Goal: Navigation & Orientation: Find specific page/section

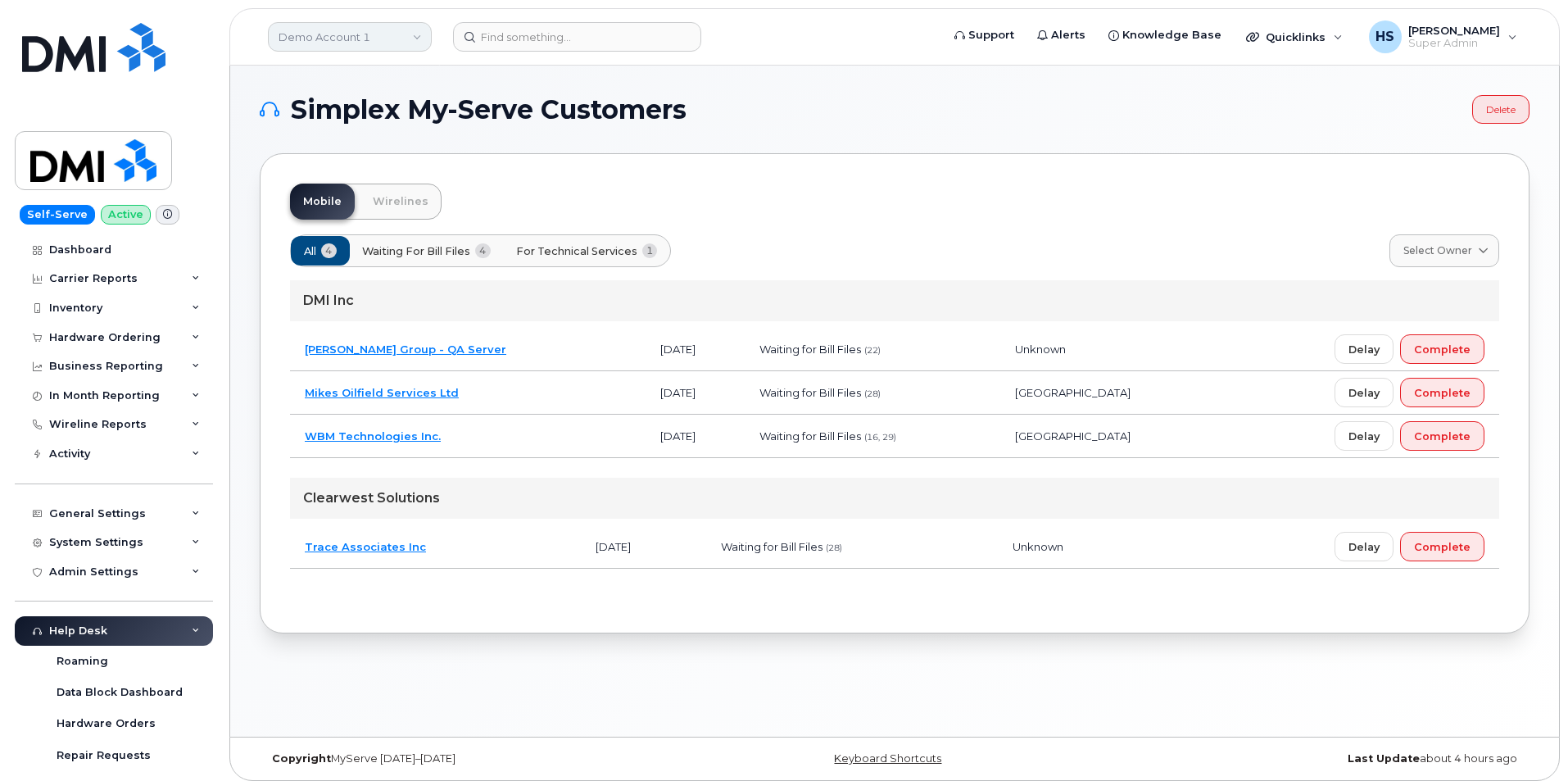
click at [337, 36] on link "Demo Account 1" at bounding box center [349, 37] width 164 height 29
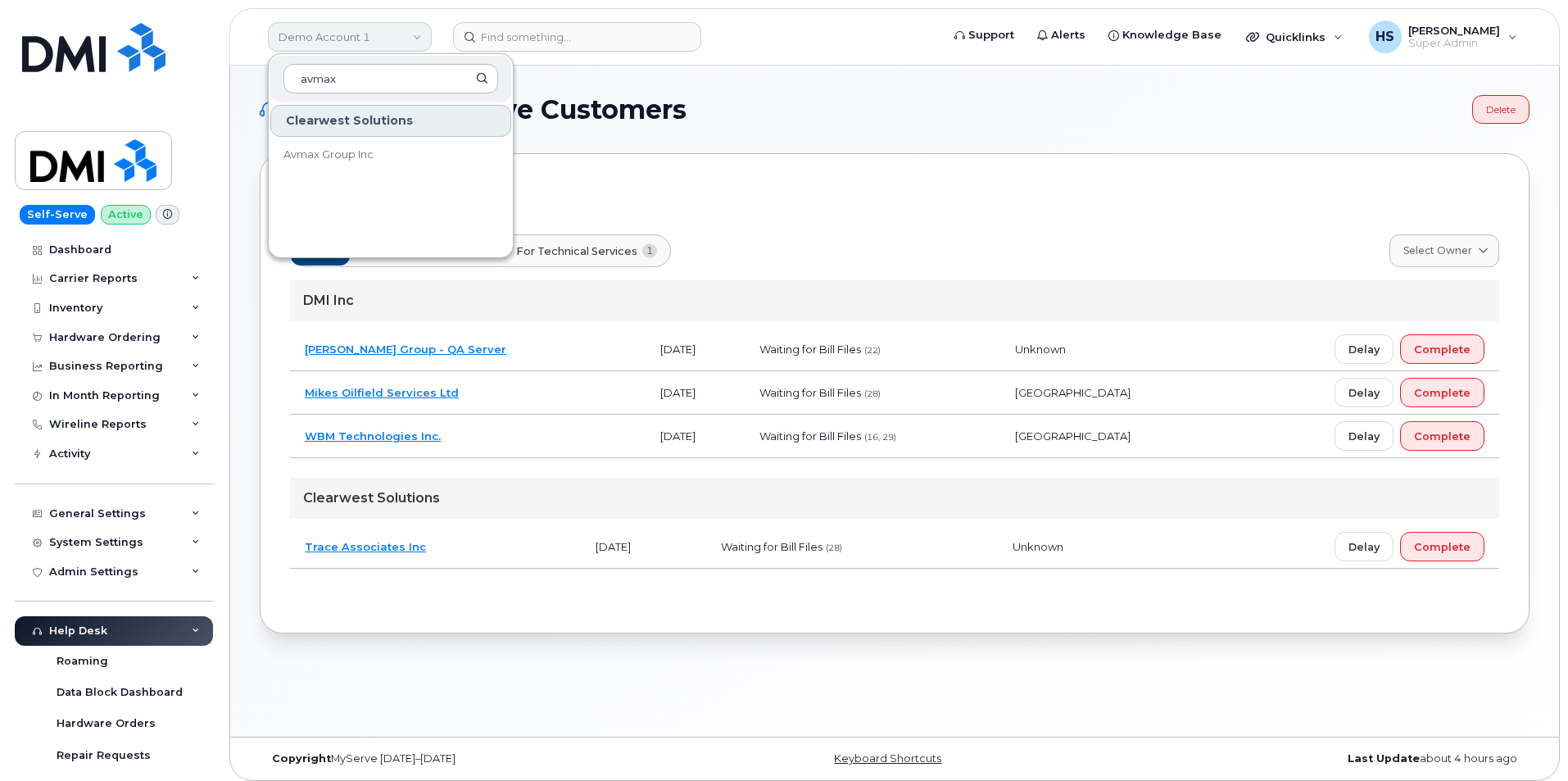
type input "avmax"
click at [316, 158] on span "Avmax Group Inc" at bounding box center [328, 154] width 90 height 16
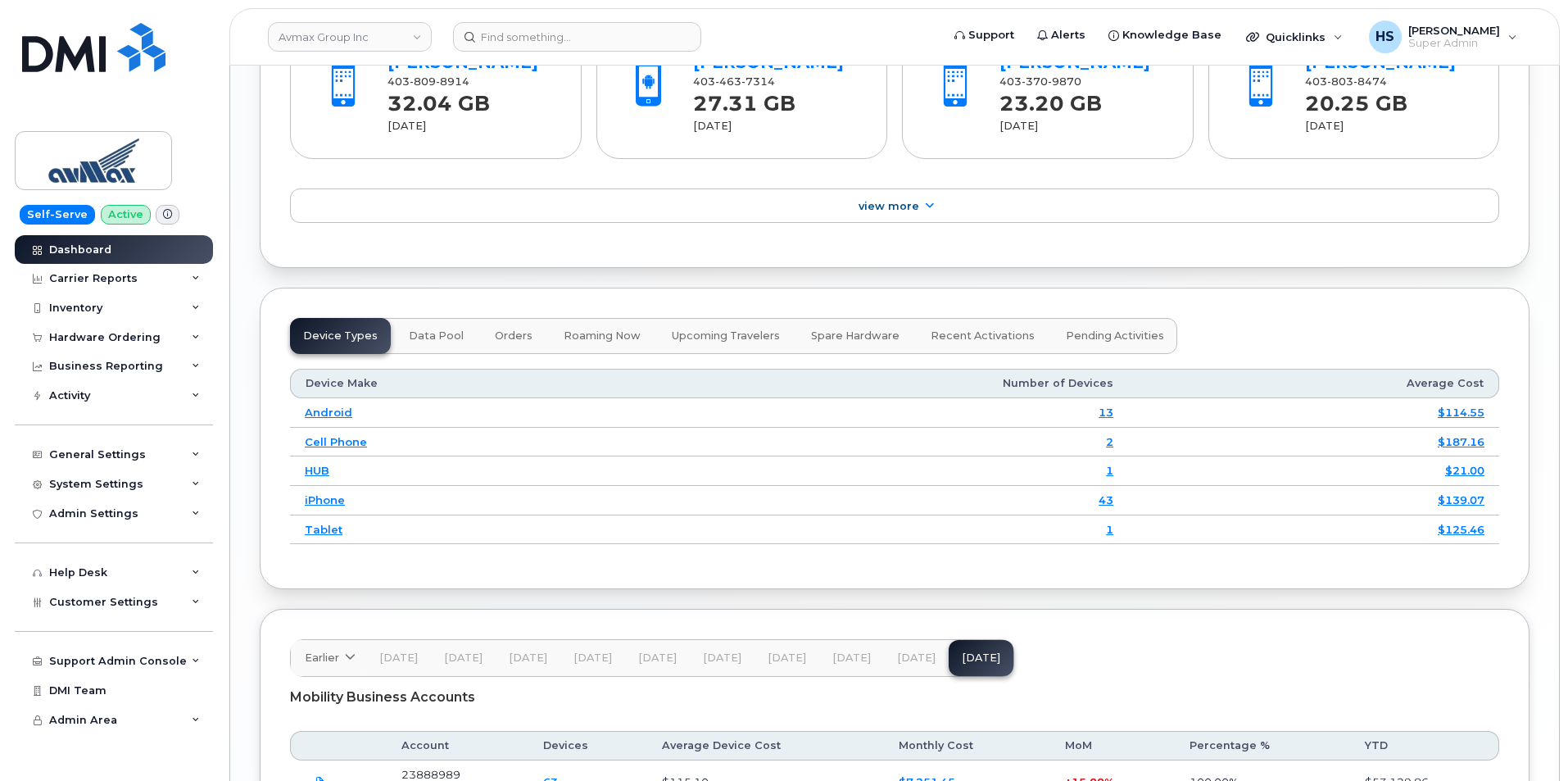
scroll to position [2015, 0]
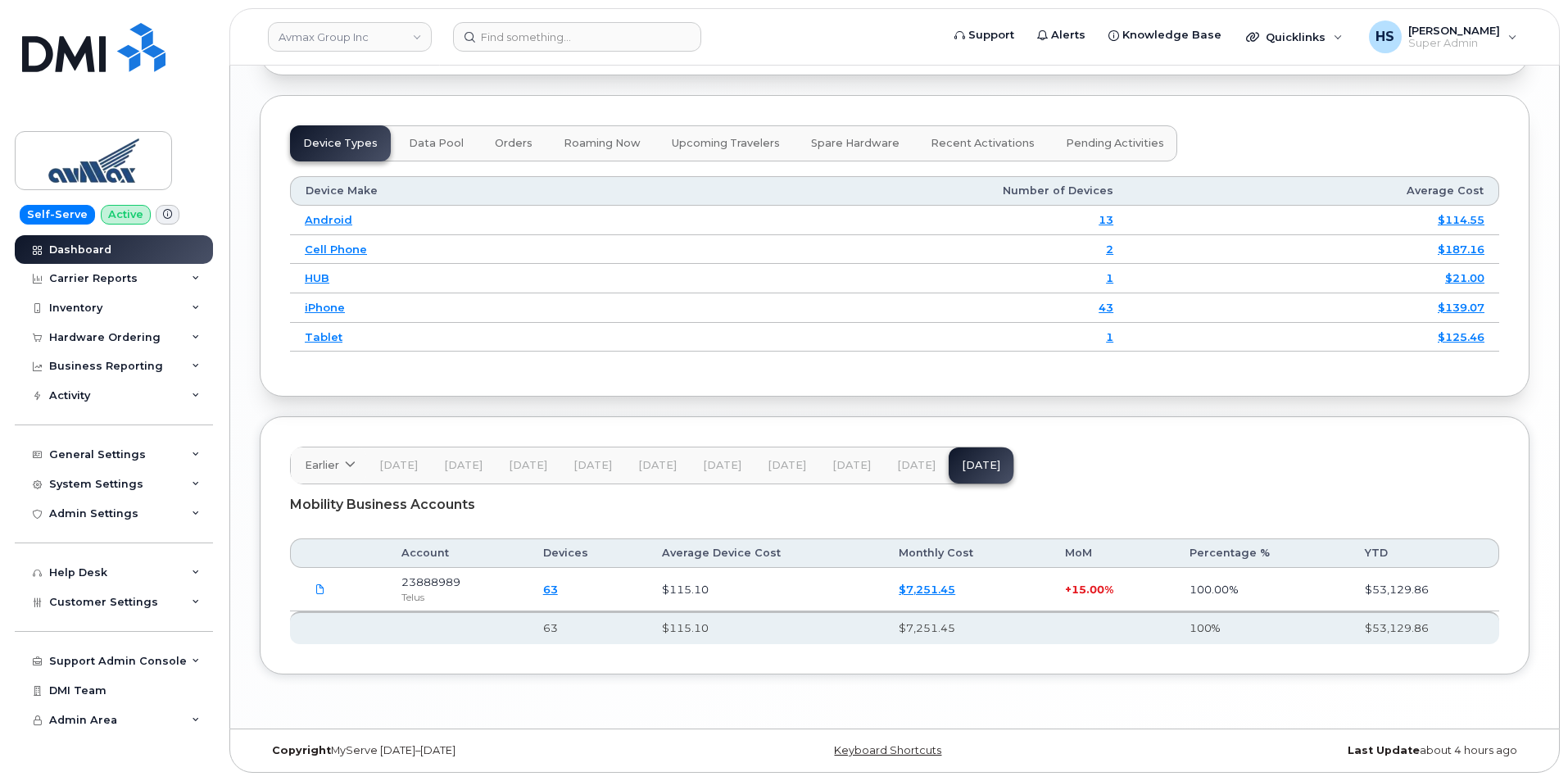
click at [902, 468] on span "Jul 25" at bounding box center [917, 465] width 39 height 13
click at [368, 40] on link "Avmax Group Inc" at bounding box center [349, 37] width 164 height 29
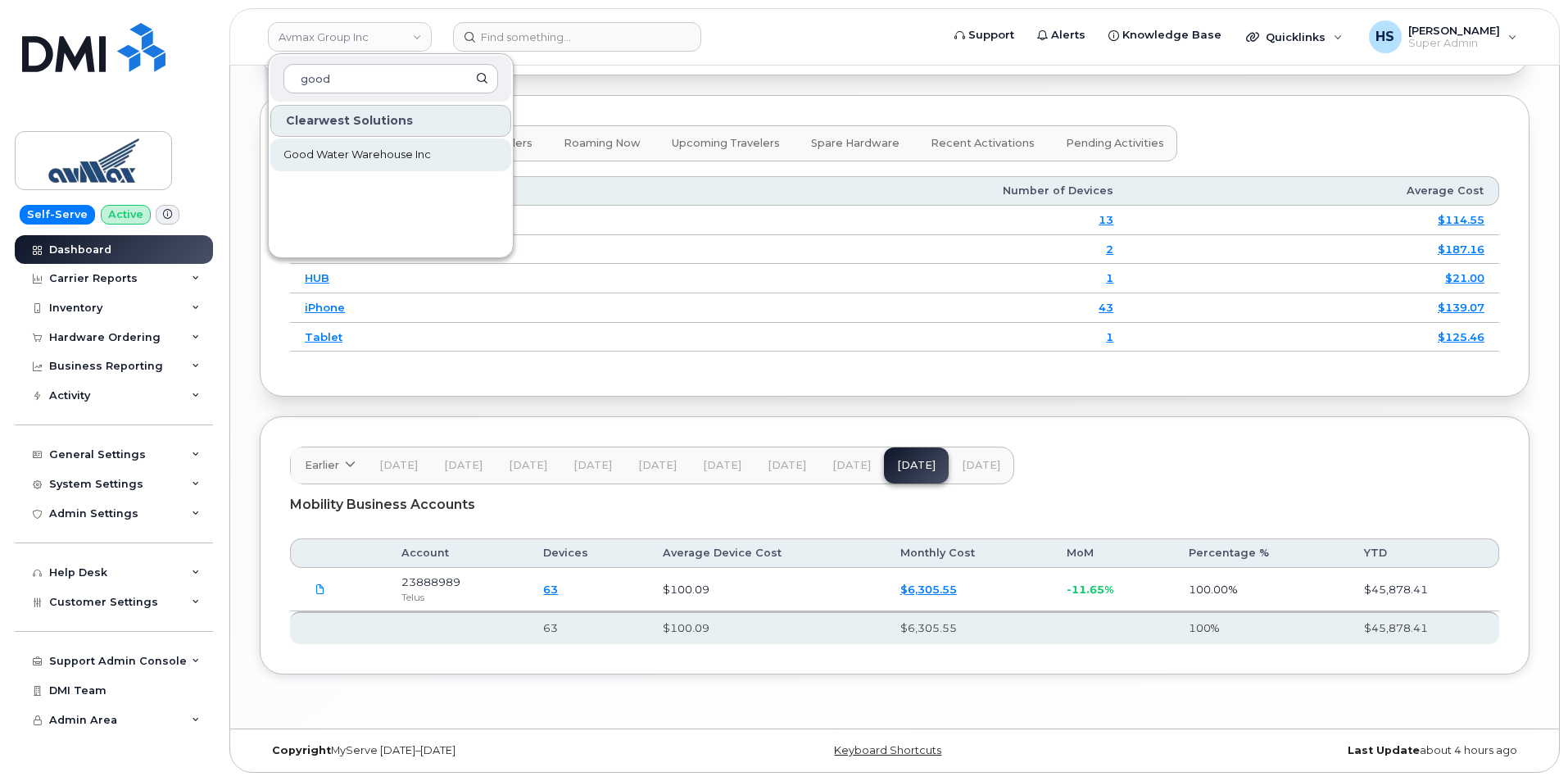
type input "good"
click at [363, 157] on span "Good Water Warehouse Inc" at bounding box center [356, 154] width 147 height 16
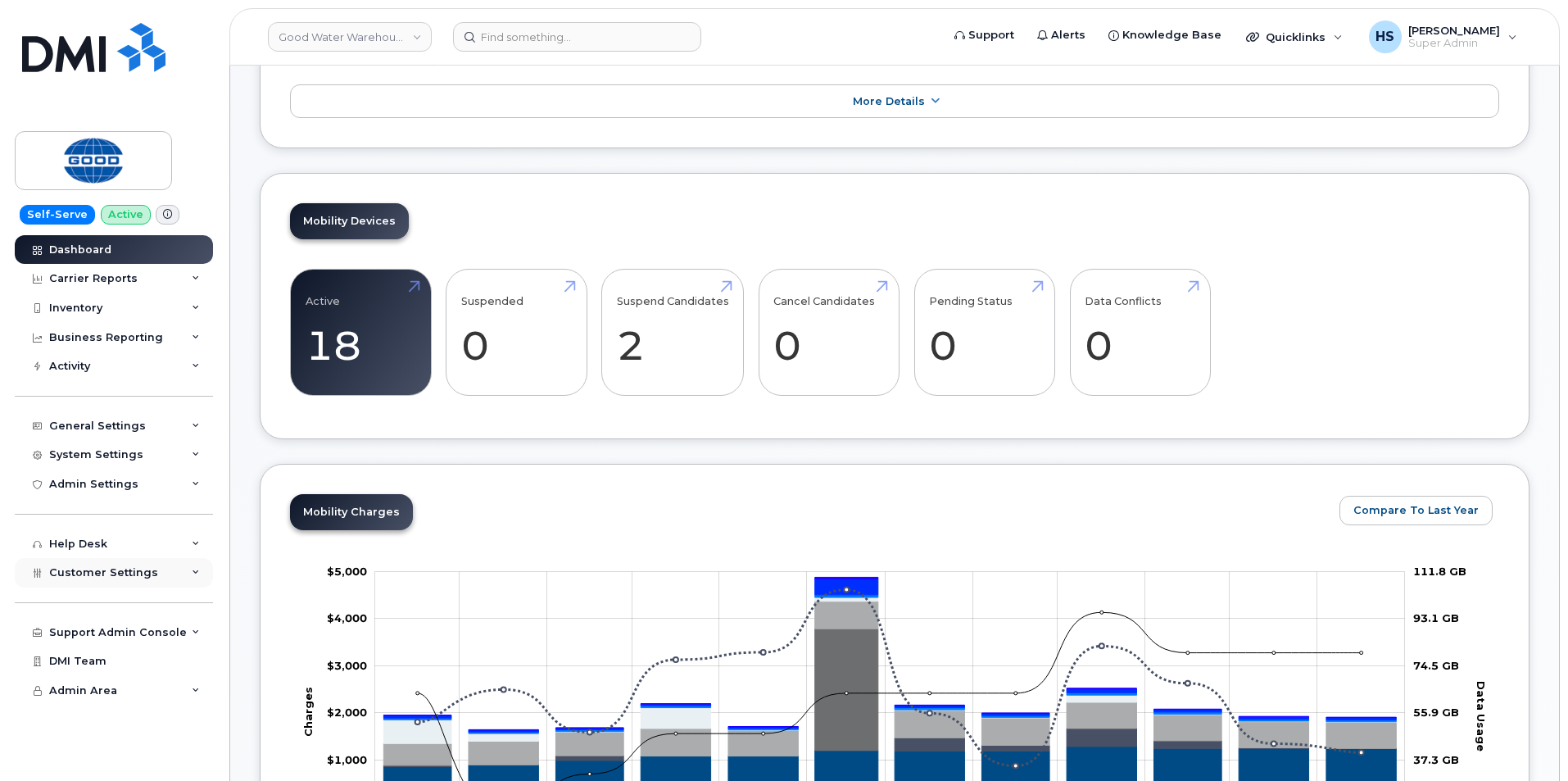
scroll to position [574, 0]
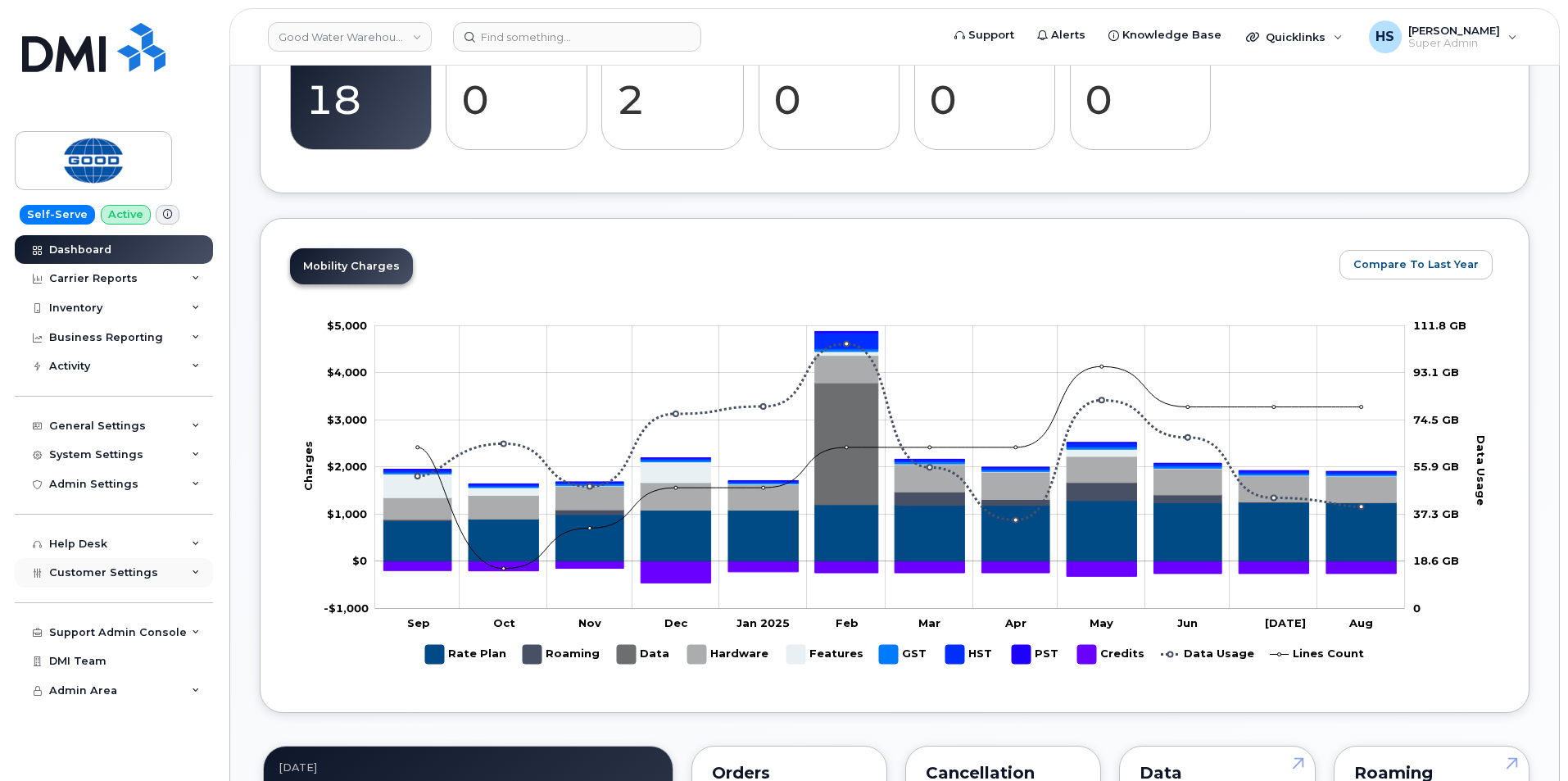
click at [139, 571] on span "Customer Settings" at bounding box center [103, 573] width 109 height 12
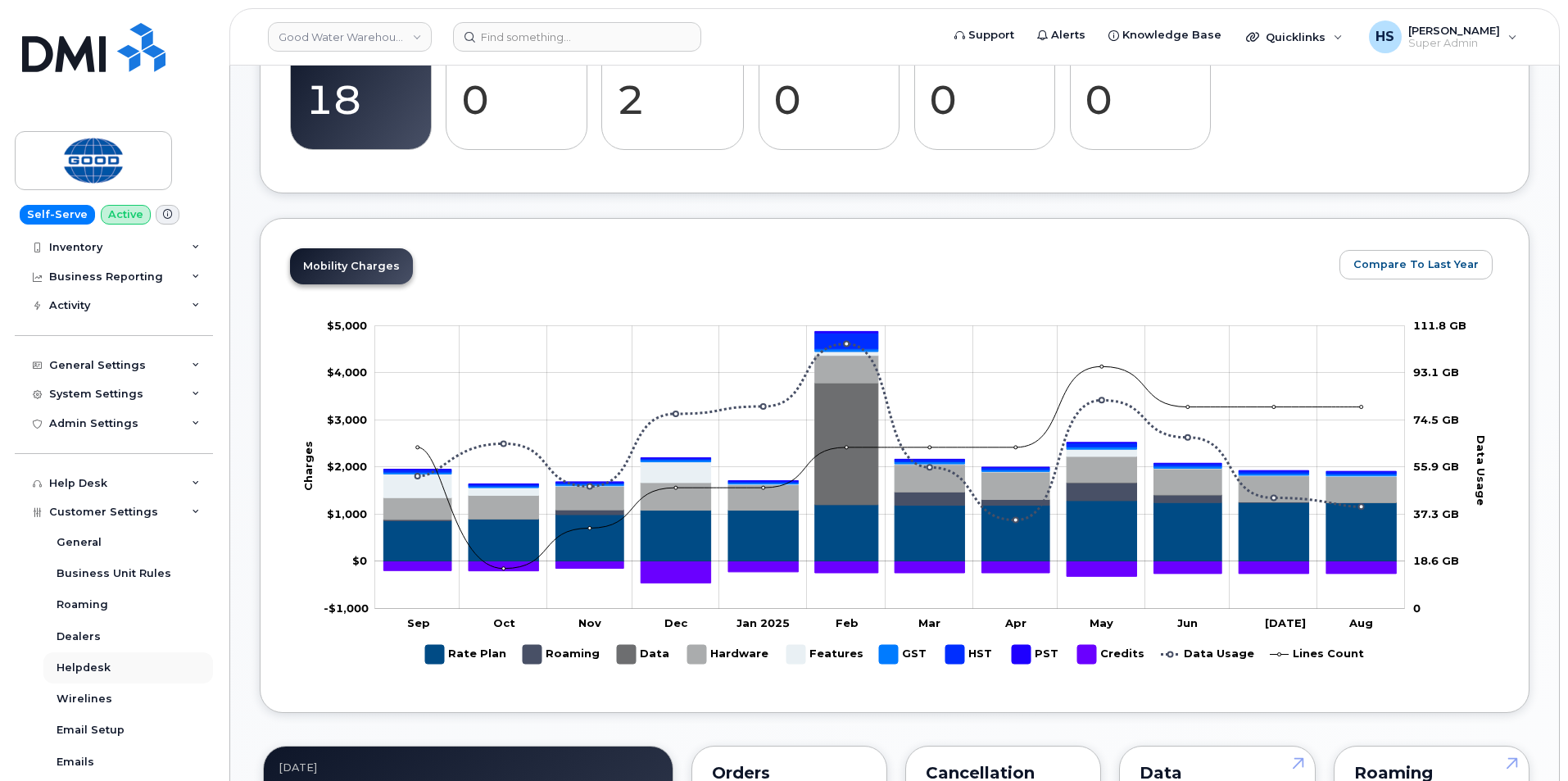
scroll to position [328, 0]
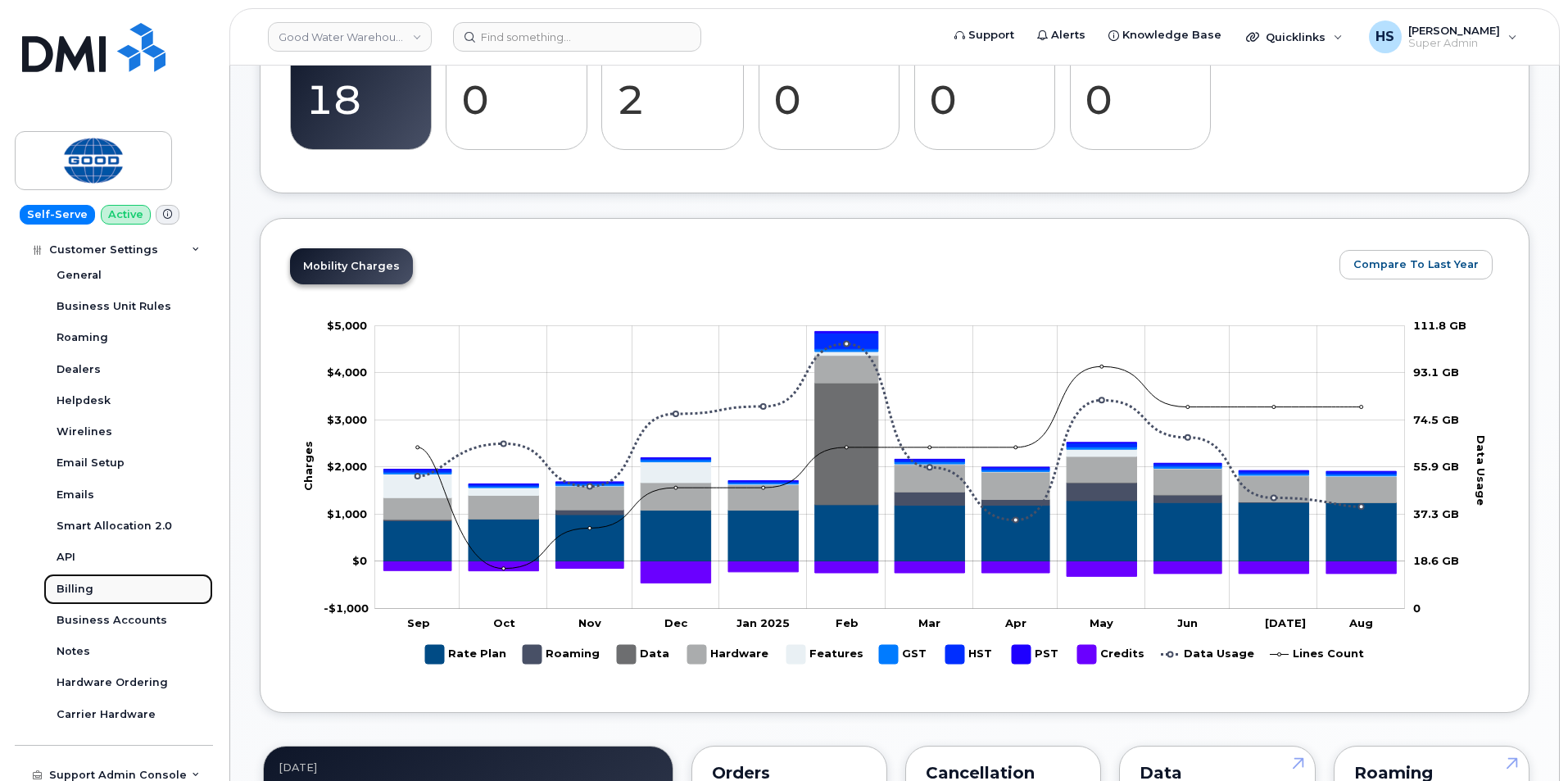
click at [76, 589] on div "Billing" at bounding box center [75, 589] width 37 height 15
click at [77, 589] on div "Billing" at bounding box center [75, 589] width 37 height 15
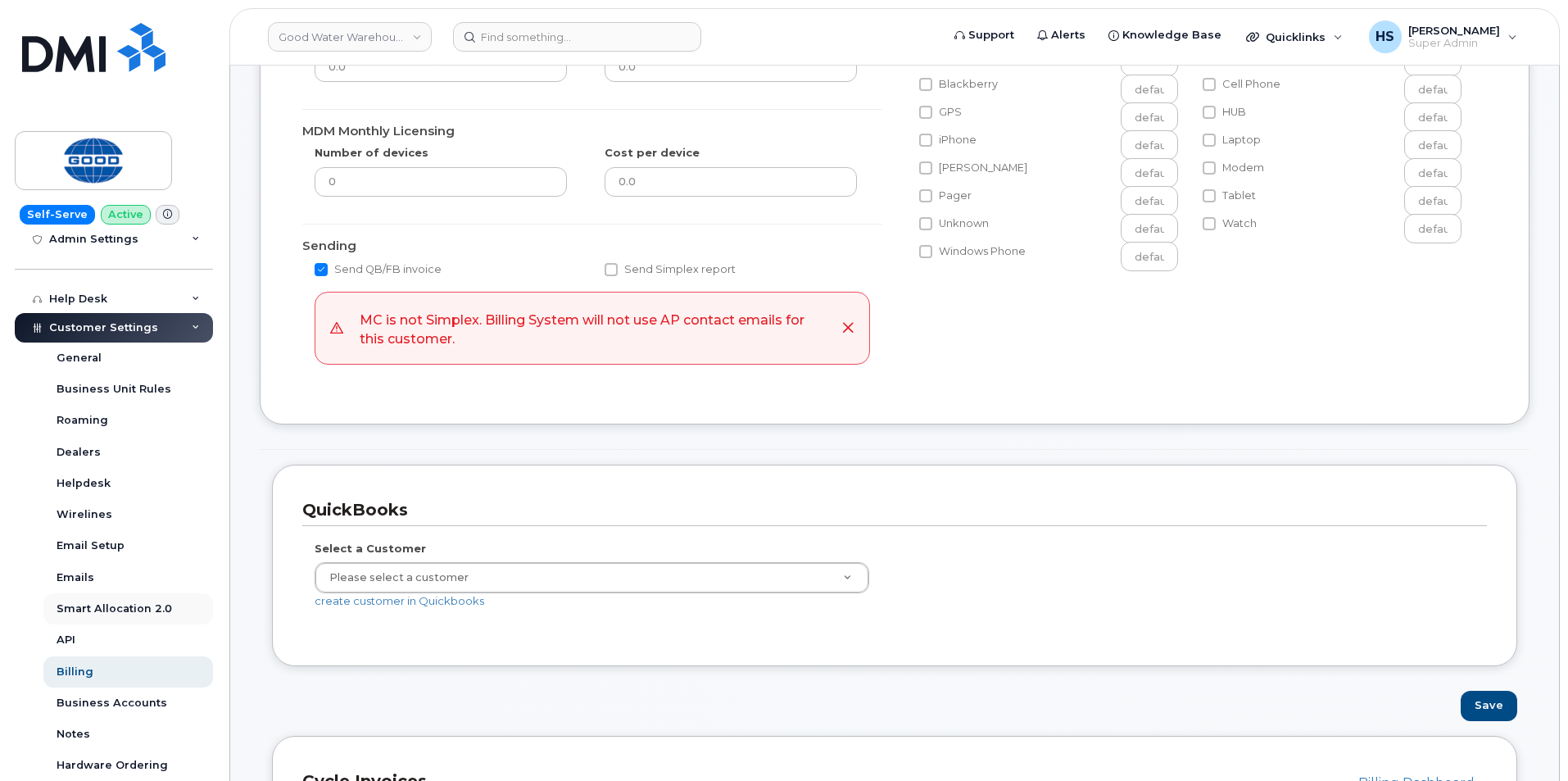
scroll to position [246, 0]
click at [83, 678] on div "Billing" at bounding box center [75, 671] width 37 height 15
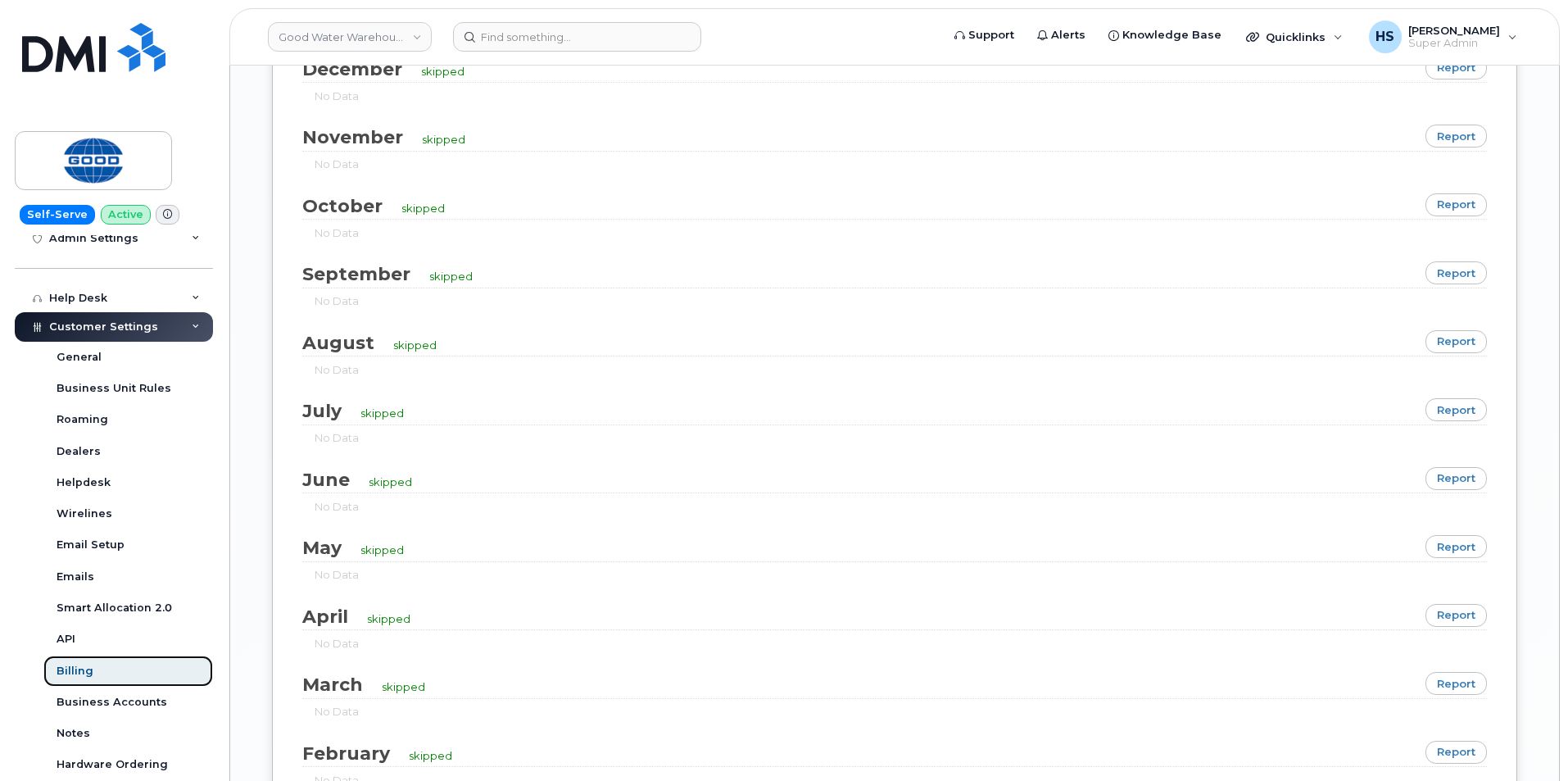
scroll to position [5084, 0]
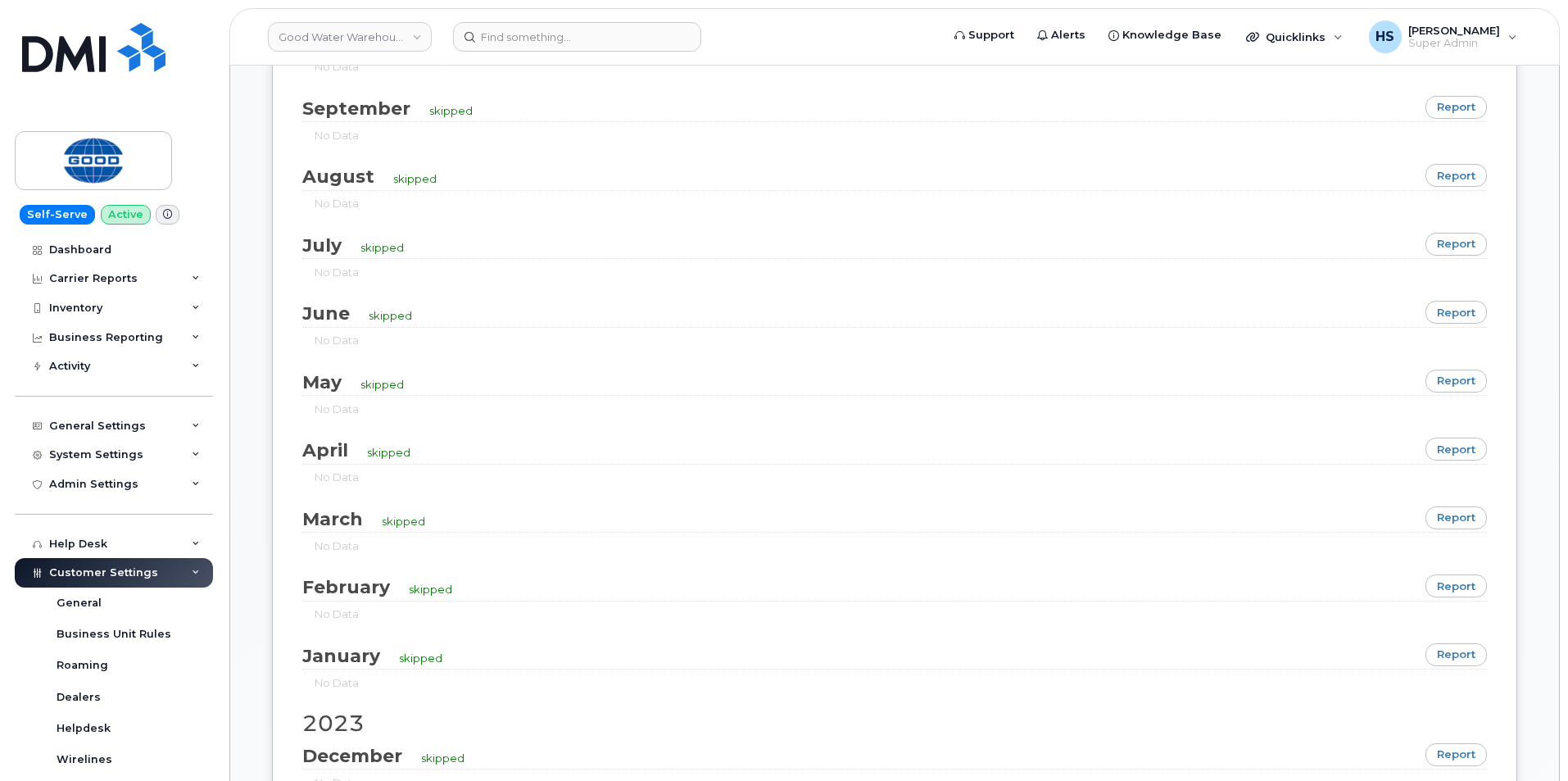
scroll to position [1968, 0]
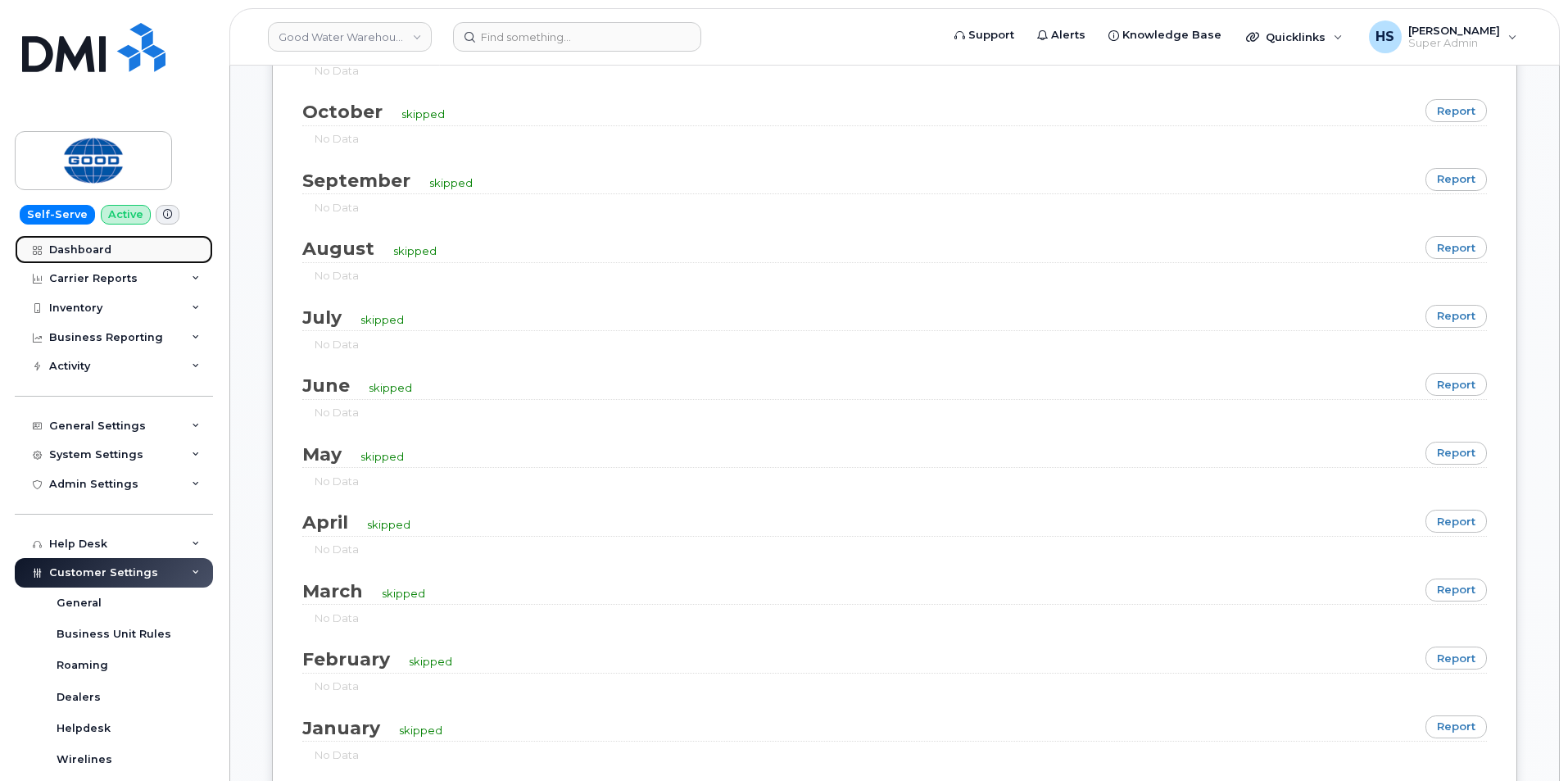
click at [76, 260] on link "Dashboard" at bounding box center [114, 250] width 198 height 29
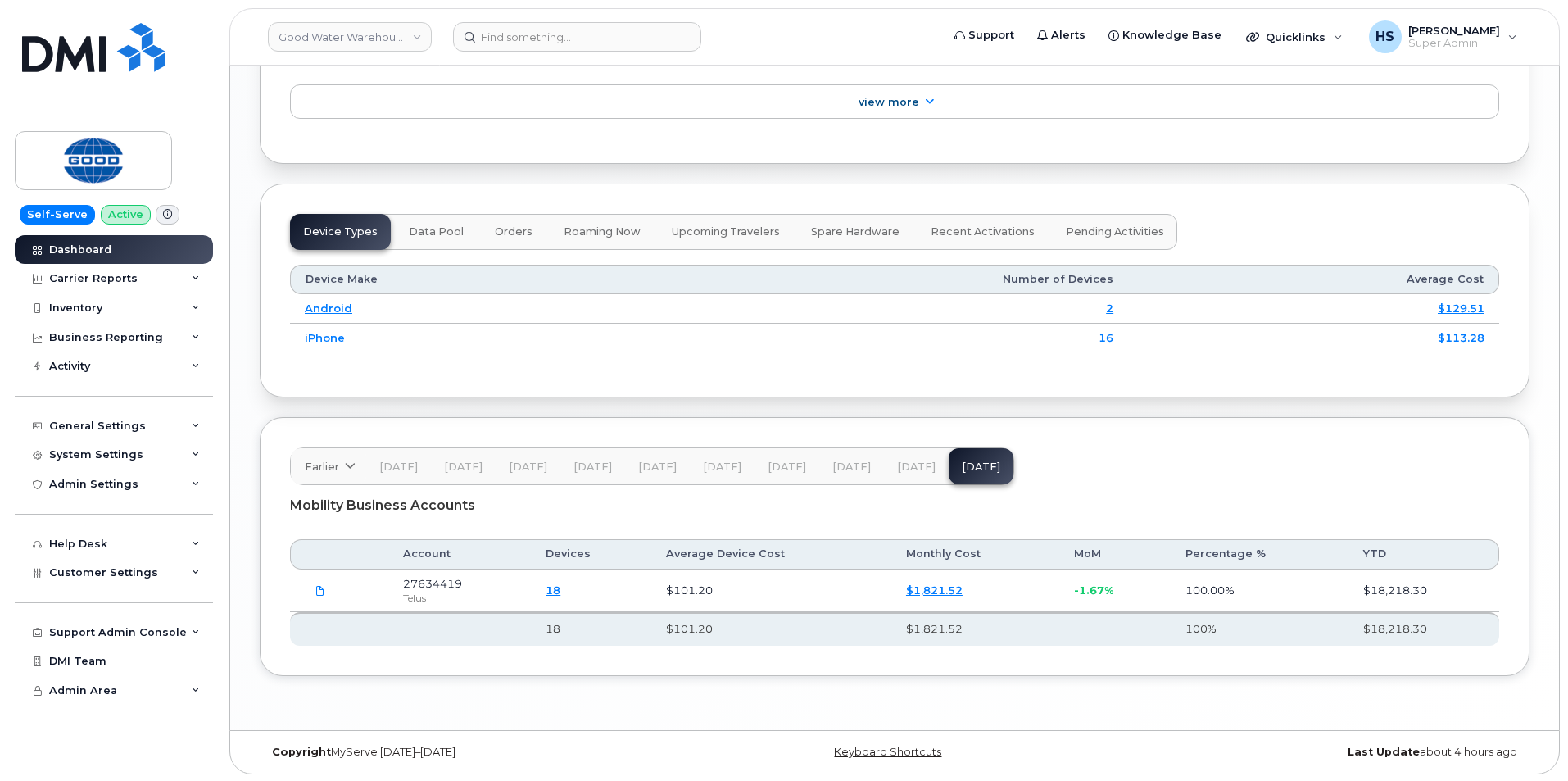
scroll to position [1929, 0]
click at [902, 465] on span "[DATE]" at bounding box center [917, 465] width 39 height 13
click at [832, 469] on span "[DATE]" at bounding box center [851, 465] width 39 height 13
click at [911, 462] on span "[DATE]" at bounding box center [917, 465] width 39 height 13
click at [367, 42] on link "Good Water Warehouse Inc" at bounding box center [349, 37] width 164 height 29
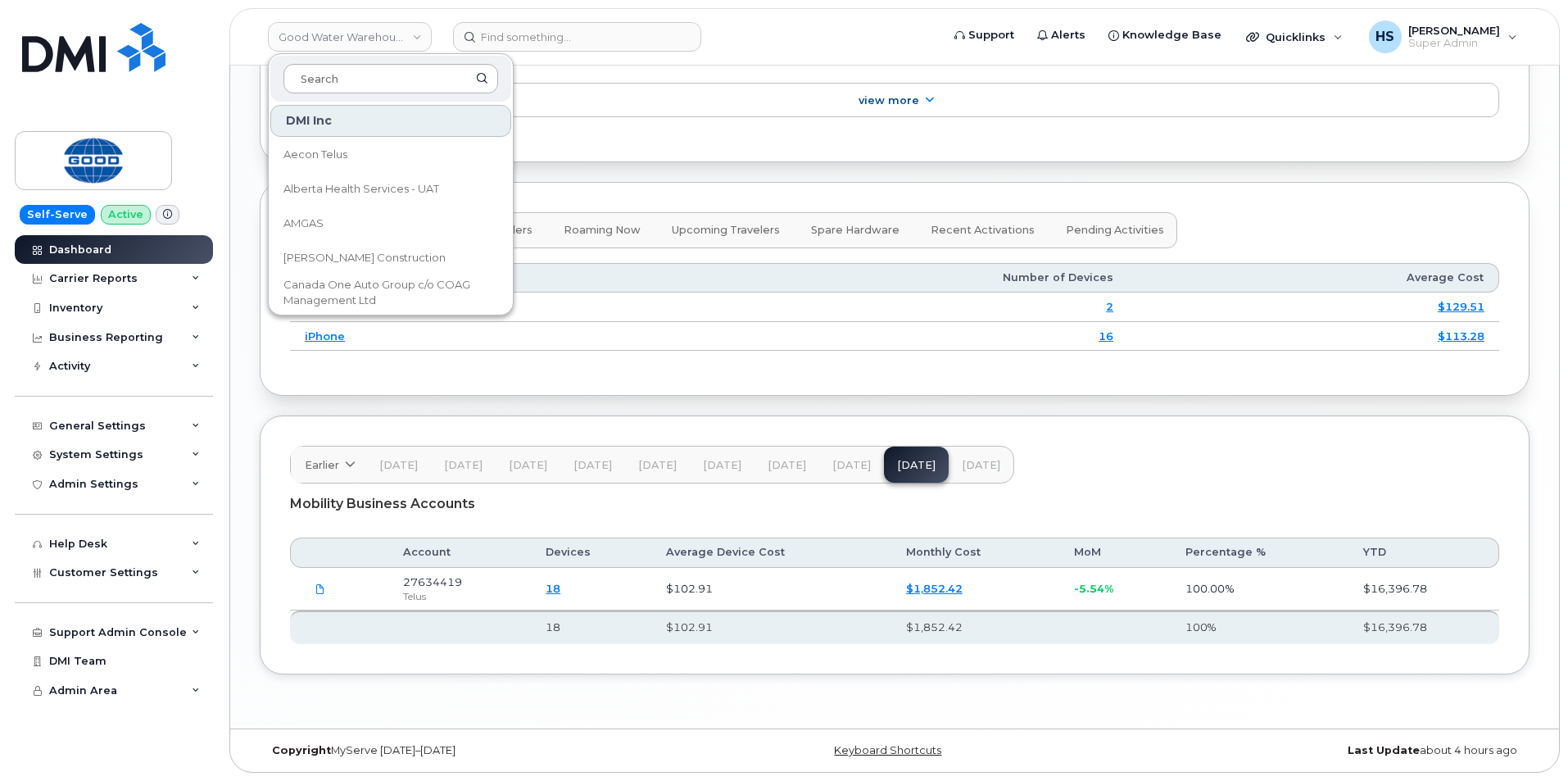
click at [372, 77] on input at bounding box center [390, 78] width 214 height 29
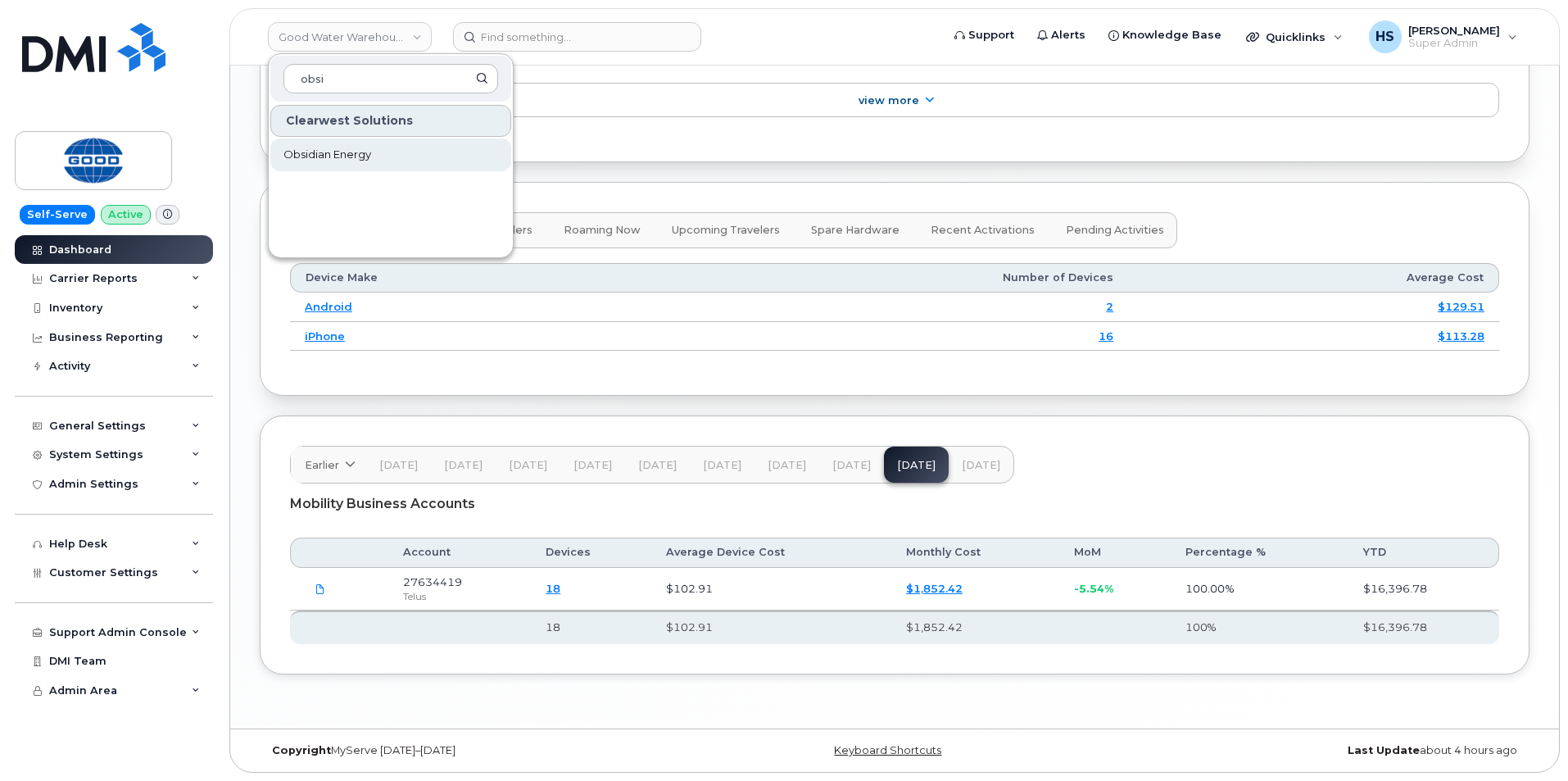
type input "obsi"
click at [362, 158] on span "Obsidian Energy" at bounding box center [327, 154] width 88 height 16
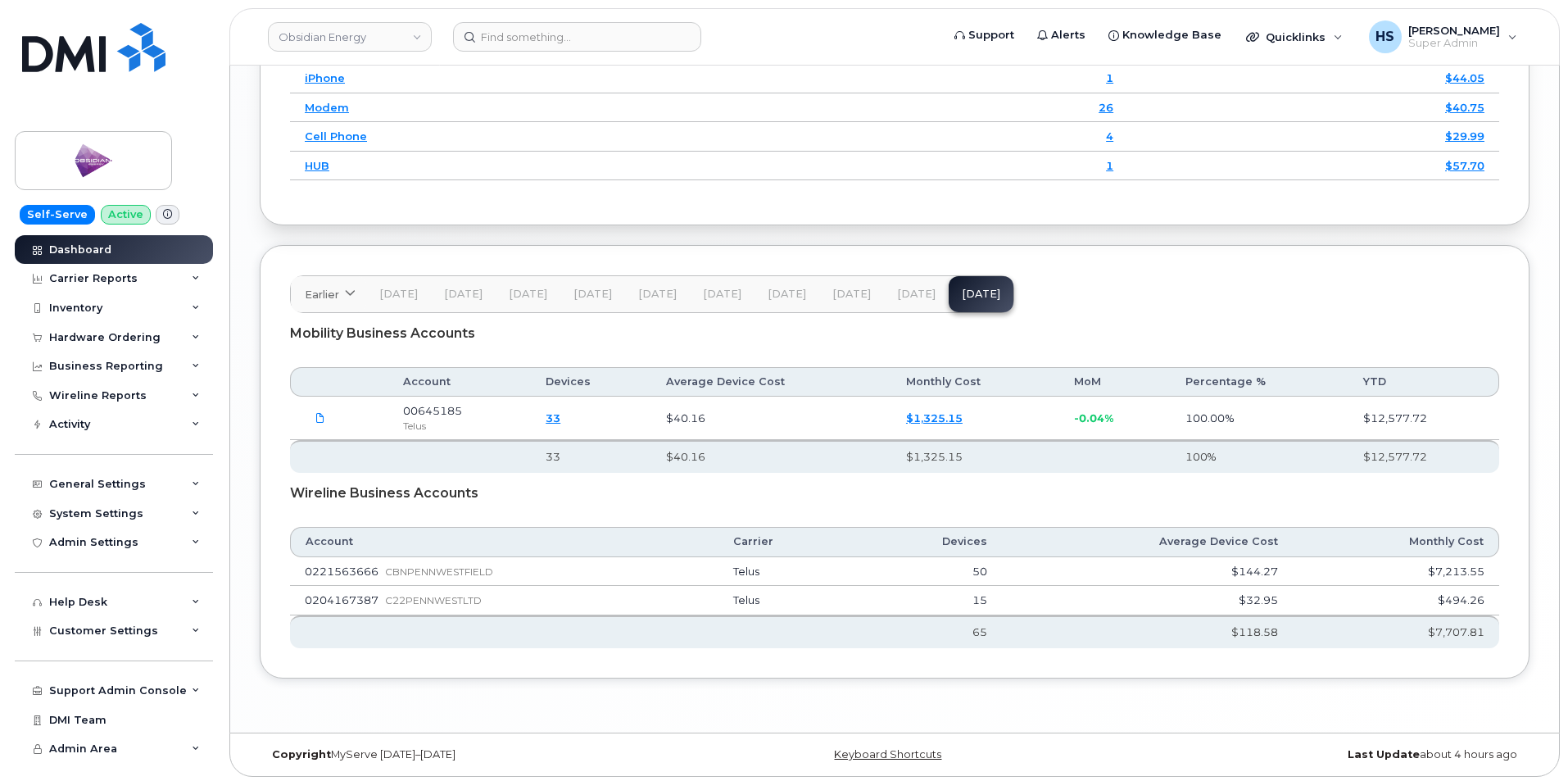
scroll to position [2232, 0]
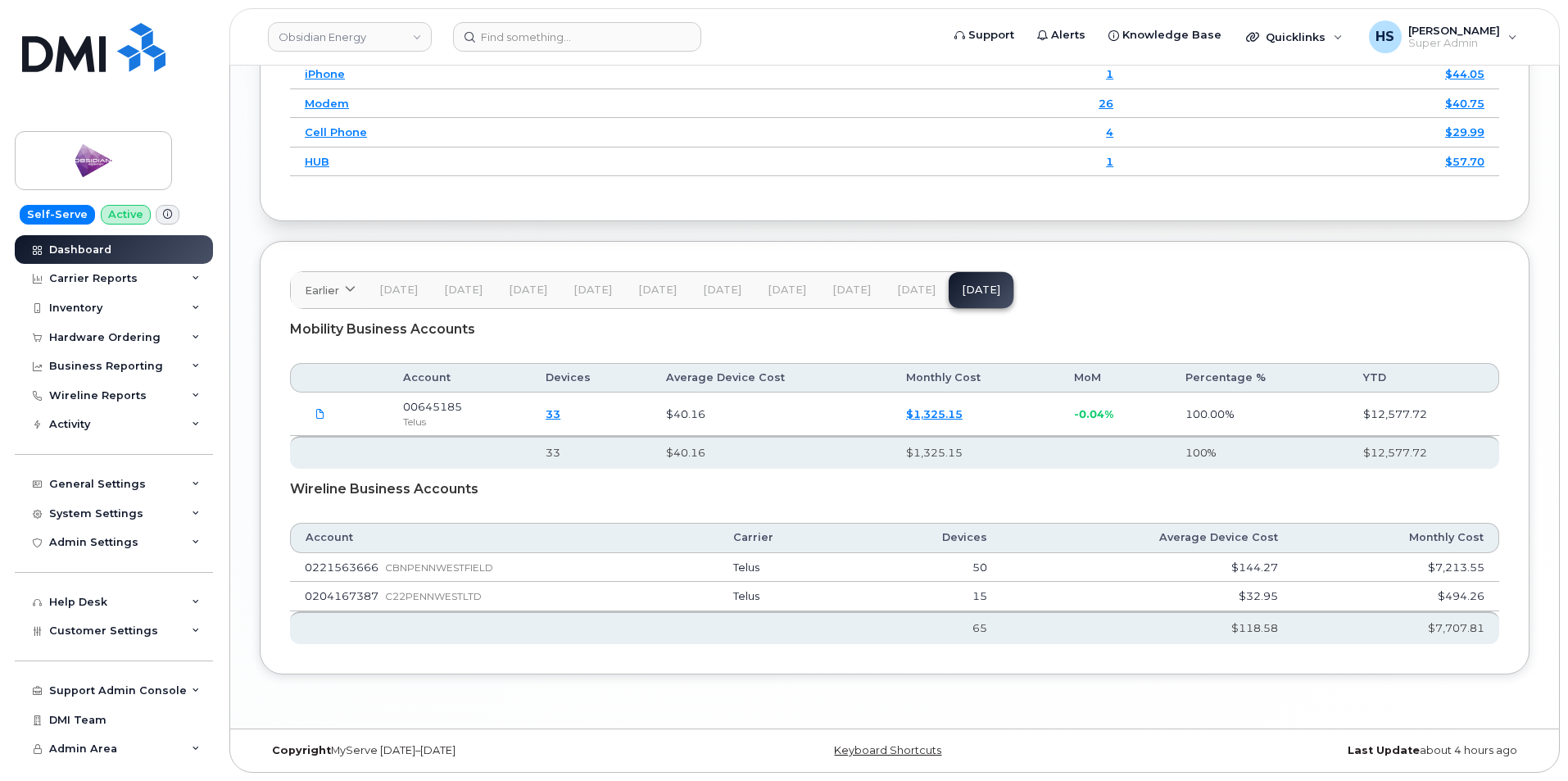
click at [905, 292] on span "[DATE]" at bounding box center [917, 289] width 39 height 13
click at [324, 41] on link "Obsidian Energy" at bounding box center [349, 37] width 164 height 29
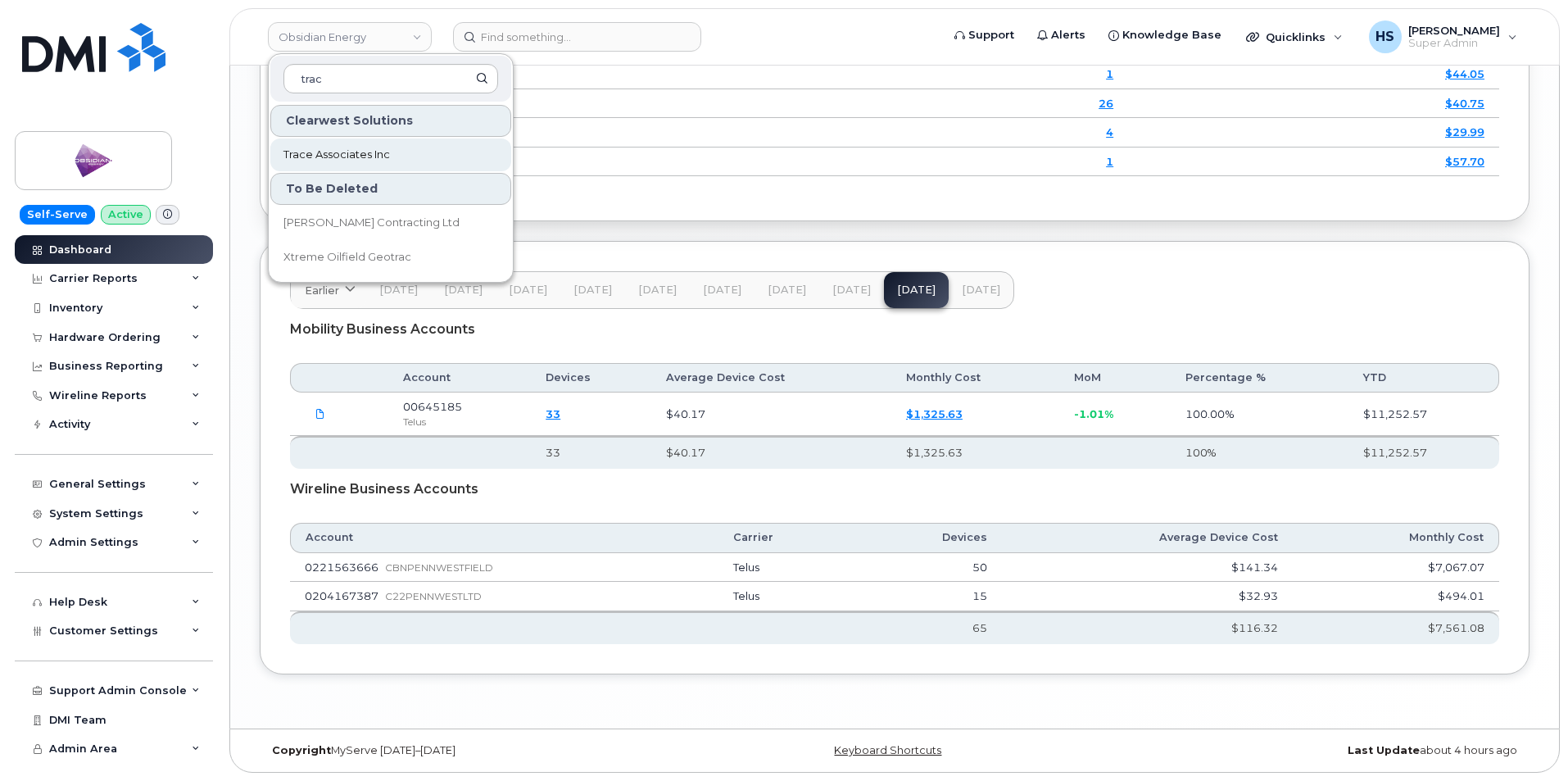
type input "trac"
click at [343, 151] on span "Trace Associates Inc" at bounding box center [336, 154] width 107 height 16
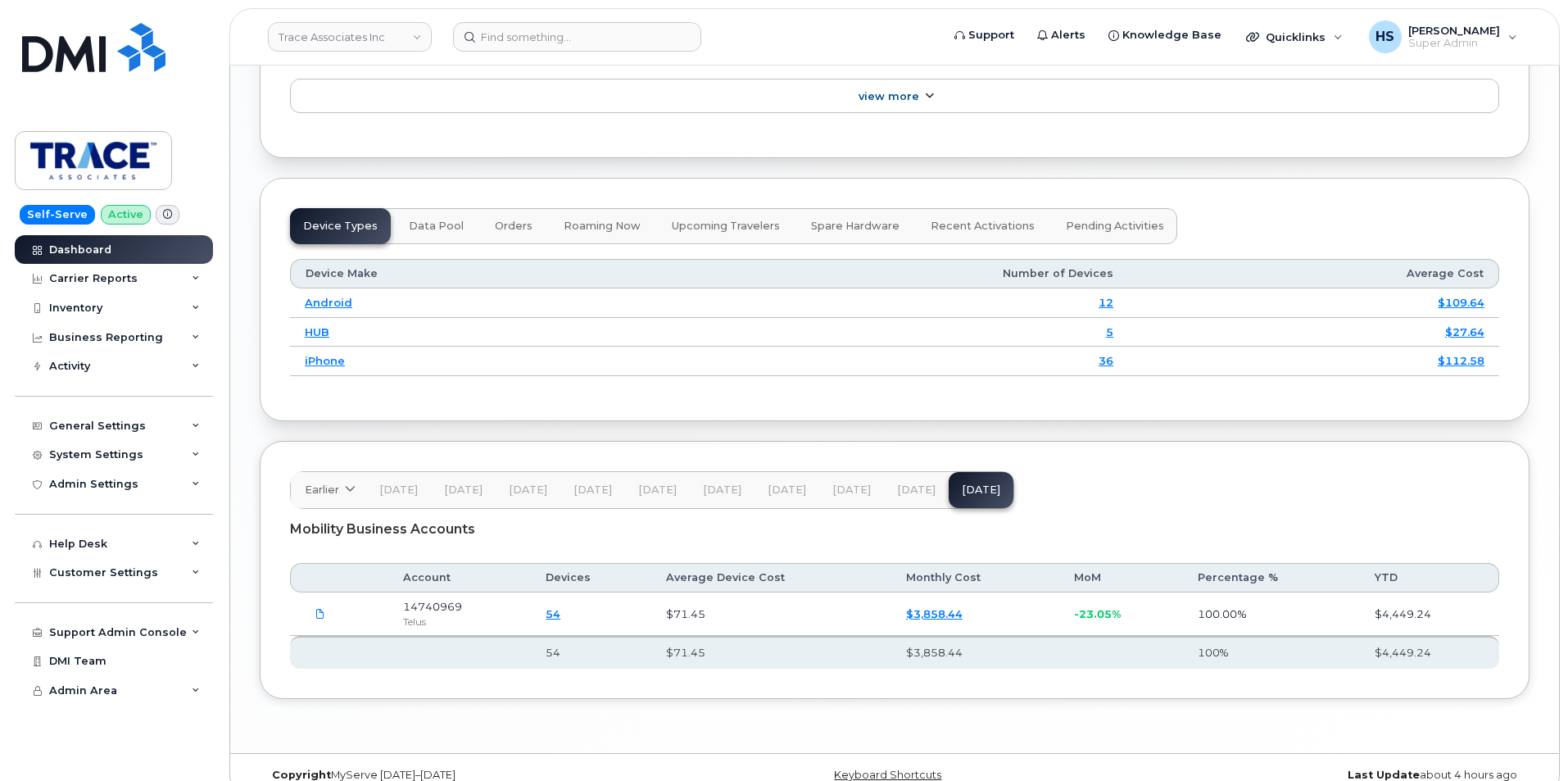
scroll to position [1957, 0]
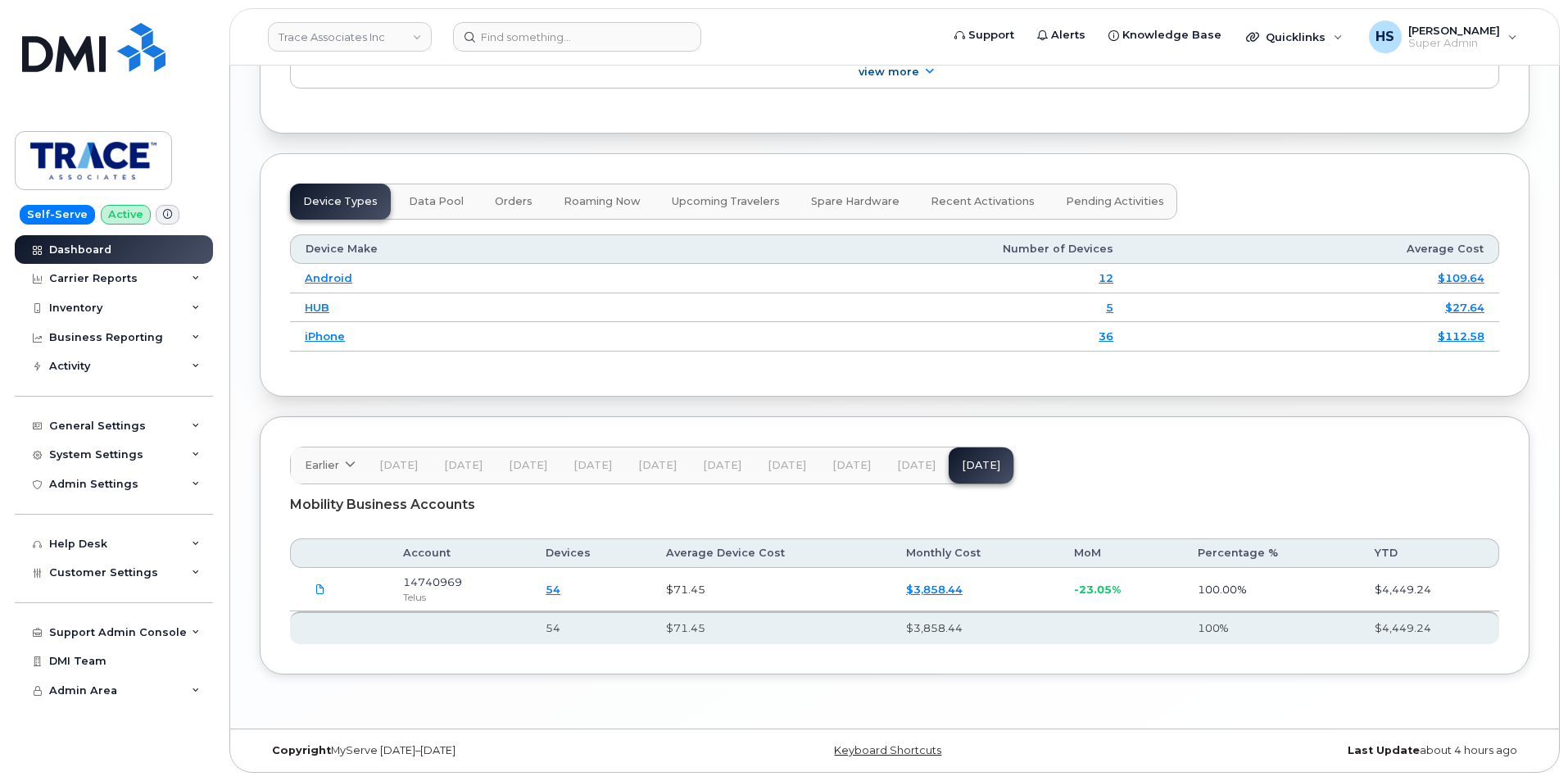
click at [913, 471] on span "[DATE]" at bounding box center [917, 465] width 39 height 13
click at [968, 468] on span "[DATE]" at bounding box center [981, 465] width 39 height 13
click at [350, 35] on link "Trace Associates Inc" at bounding box center [349, 37] width 164 height 29
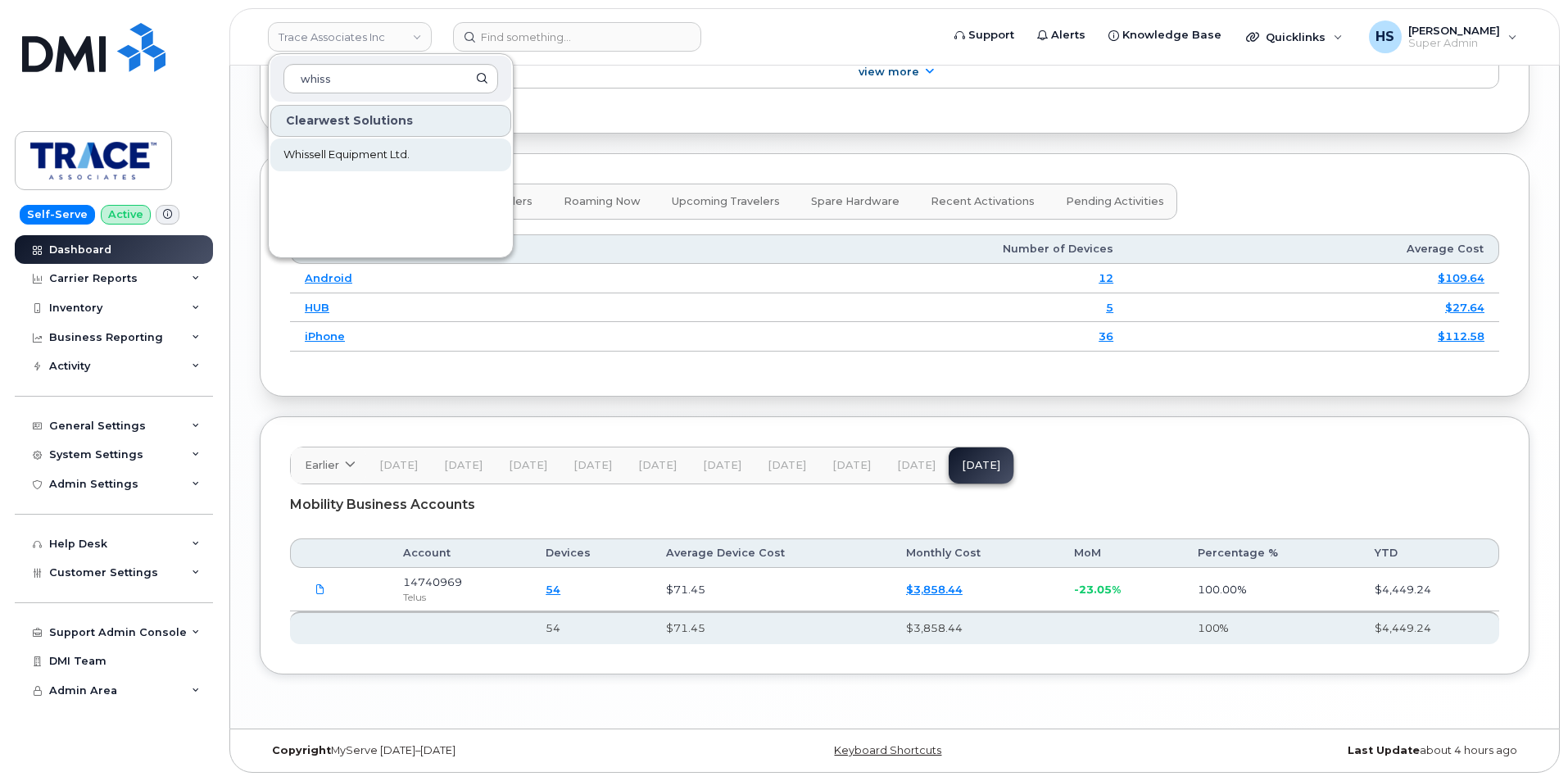
type input "whiss"
click at [345, 159] on span "Whissell Equipment Ltd." at bounding box center [346, 154] width 127 height 16
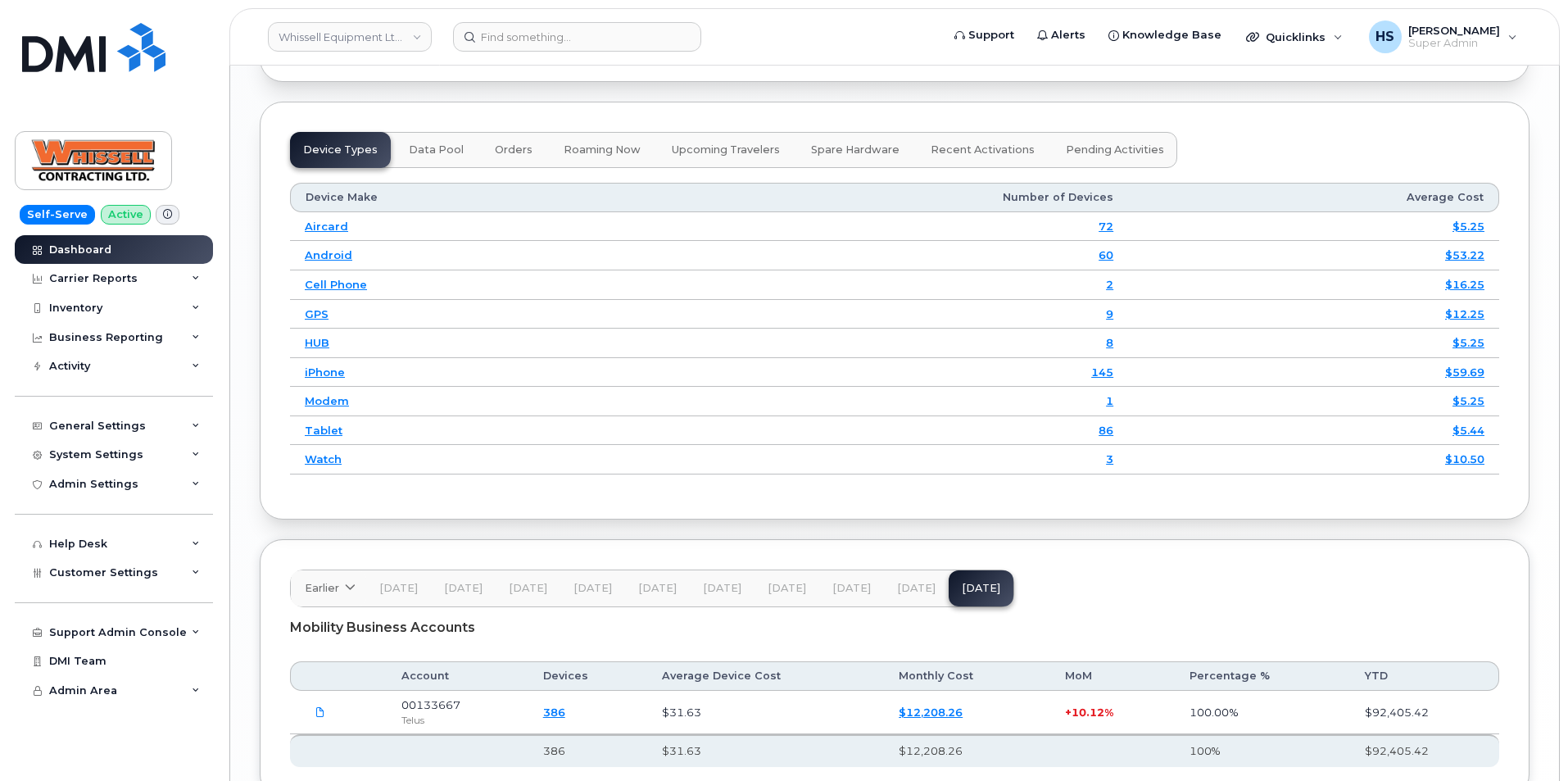
scroll to position [2155, 0]
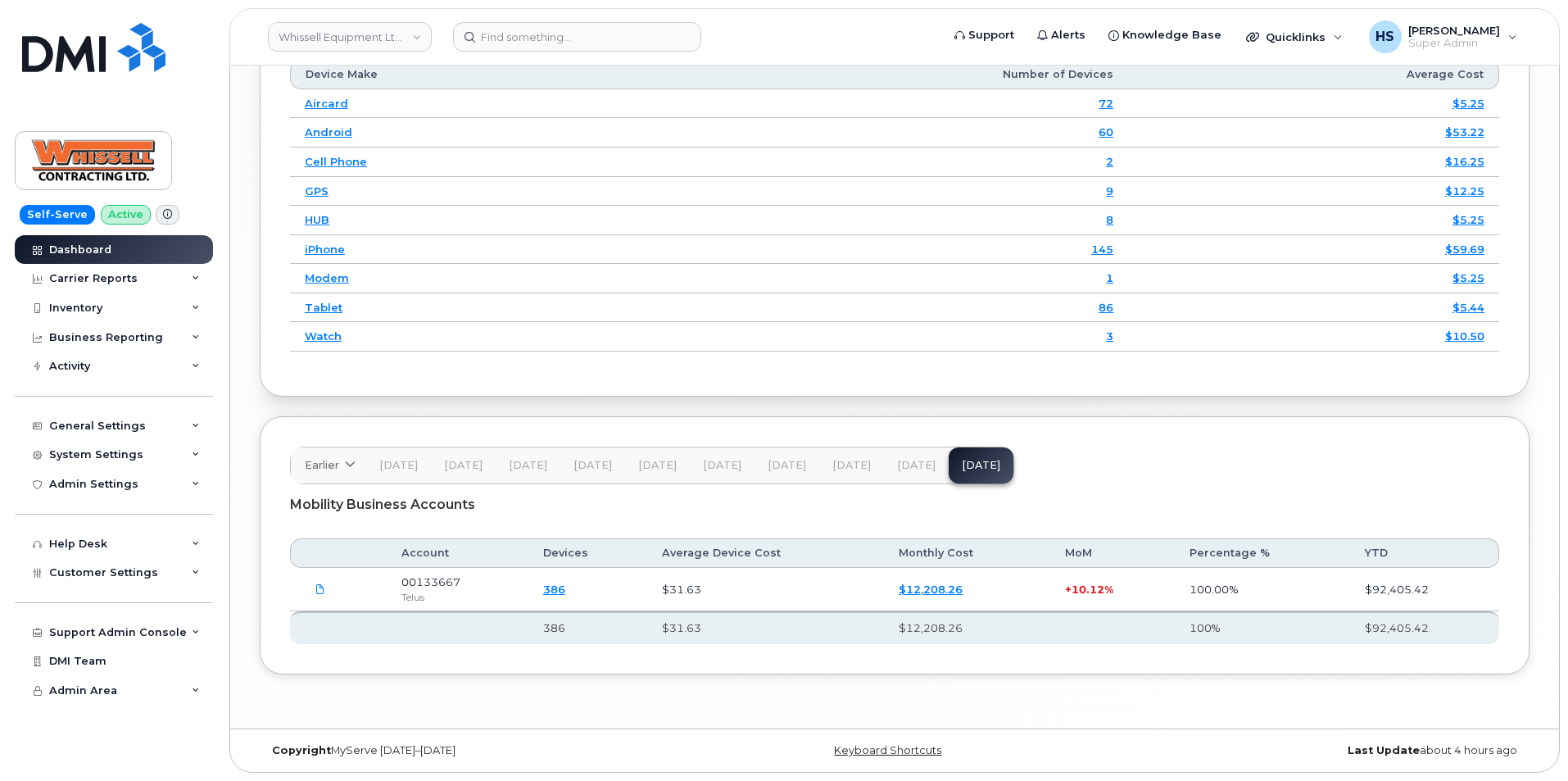
click at [898, 462] on span "[DATE]" at bounding box center [917, 465] width 39 height 13
click at [843, 465] on span "[DATE]" at bounding box center [851, 465] width 39 height 13
click at [911, 462] on span "[DATE]" at bounding box center [917, 465] width 39 height 13
click at [338, 46] on link "Whissell Equipment Ltd." at bounding box center [349, 37] width 164 height 29
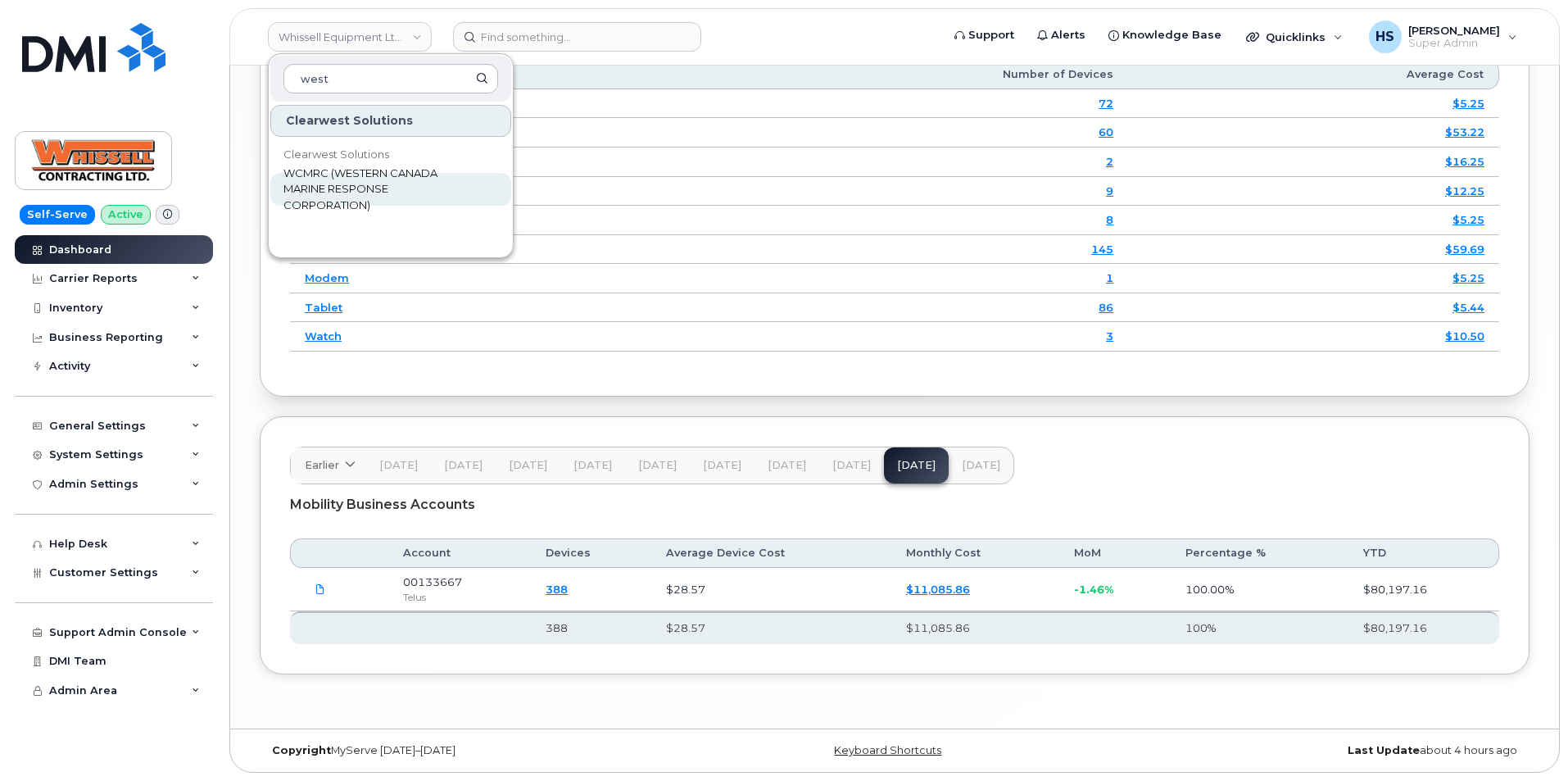
type input "west"
click at [342, 179] on span "WCMRC (WESTERN CANADA MARINE RESPONSE CORPORATION)" at bounding box center [377, 189] width 188 height 48
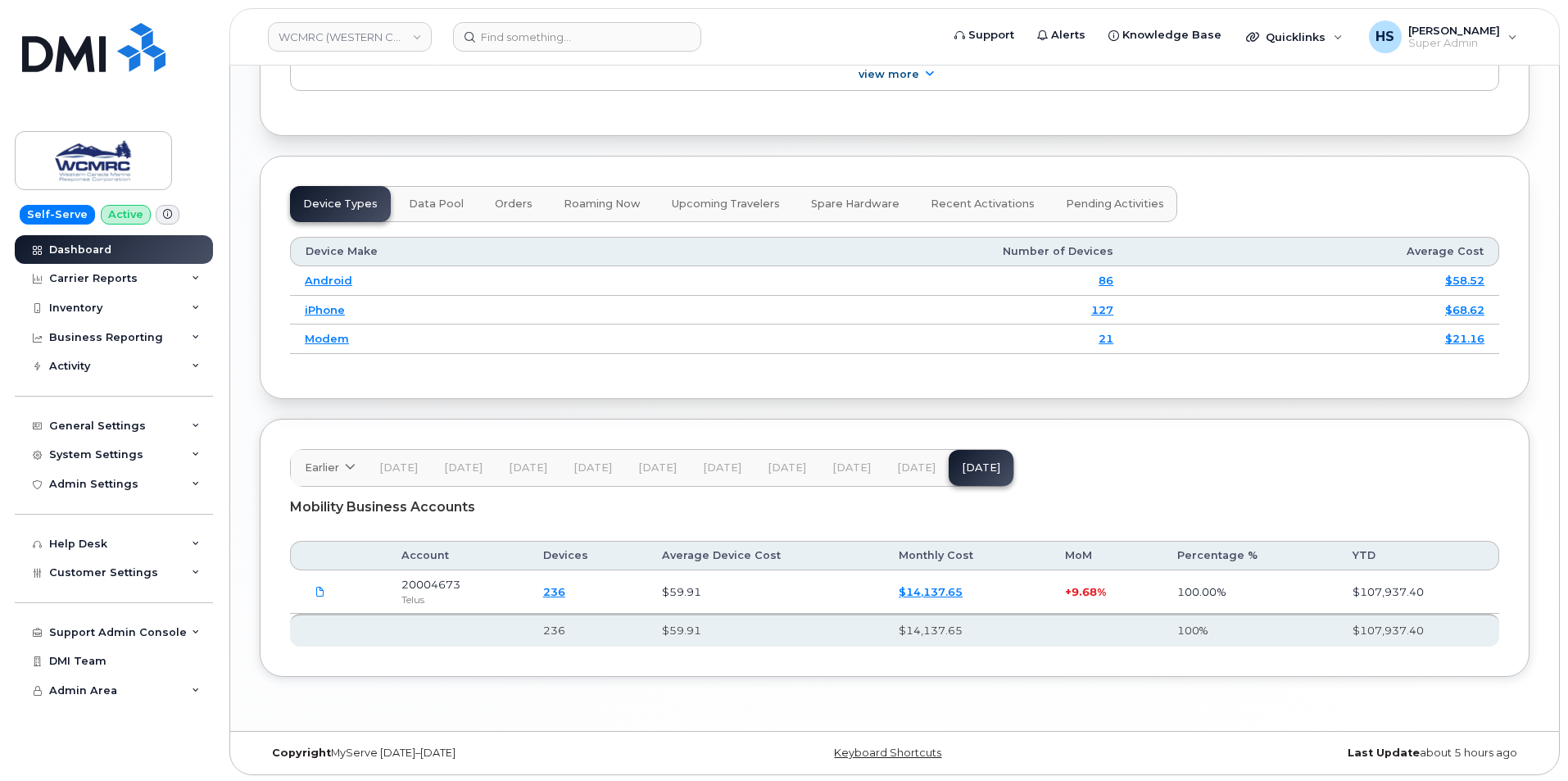
scroll to position [1957, 0]
click at [903, 461] on span "[DATE]" at bounding box center [917, 465] width 39 height 13
click at [949, 456] on button "[DATE]" at bounding box center [981, 466] width 65 height 36
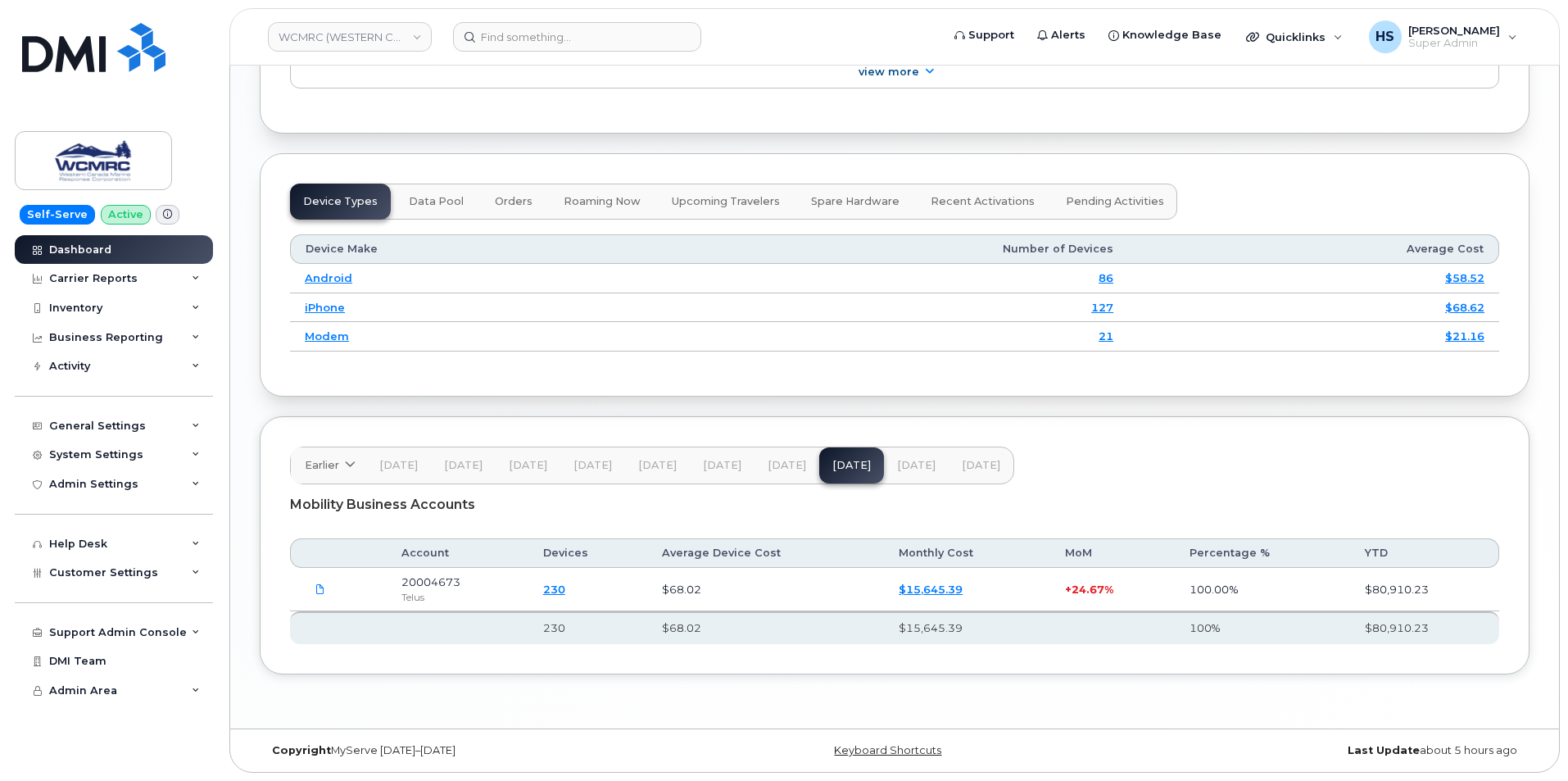
click at [888, 462] on button "[DATE]" at bounding box center [916, 466] width 65 height 36
